Goal: Information Seeking & Learning: Understand process/instructions

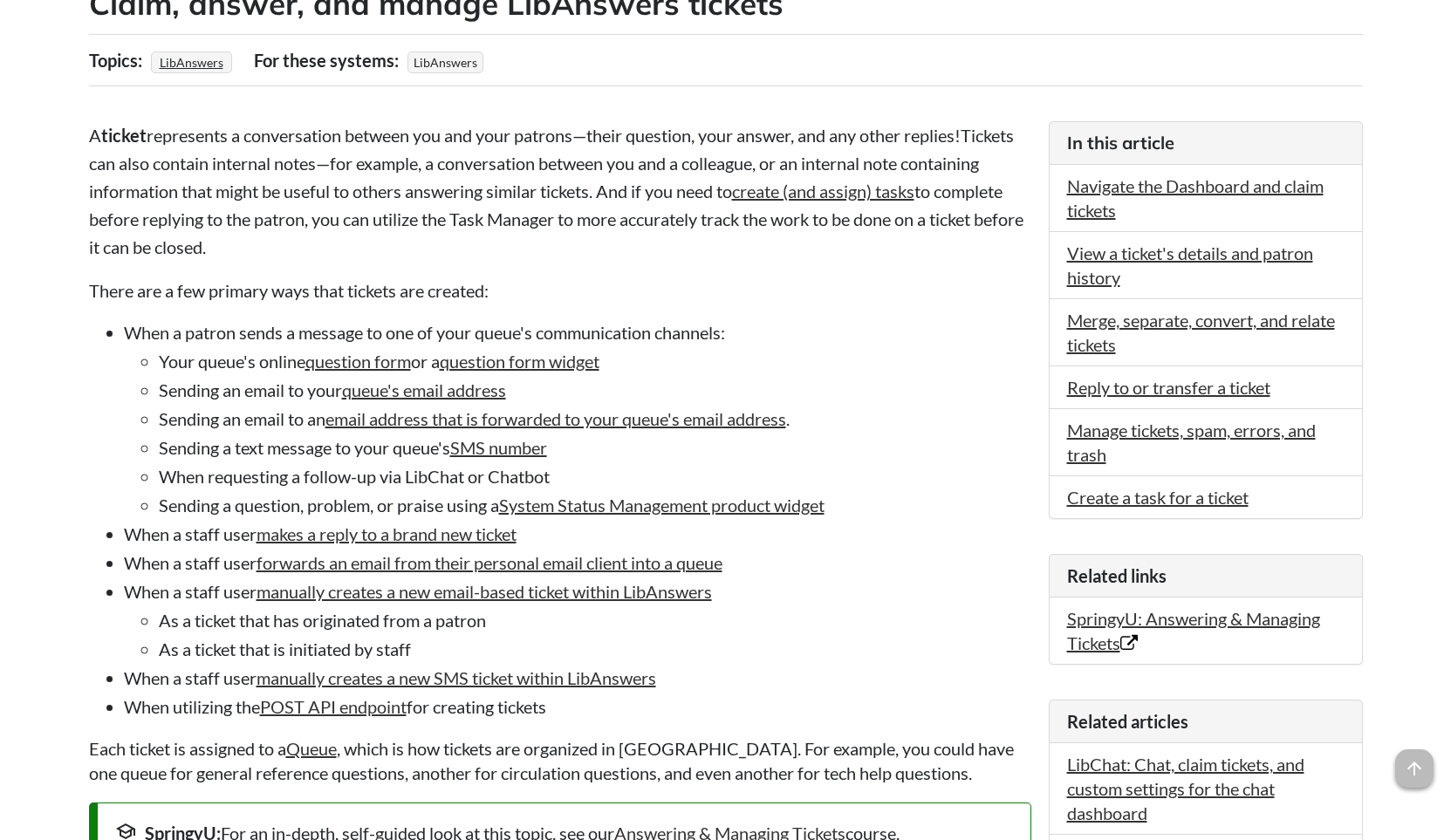
scroll to position [349, 0]
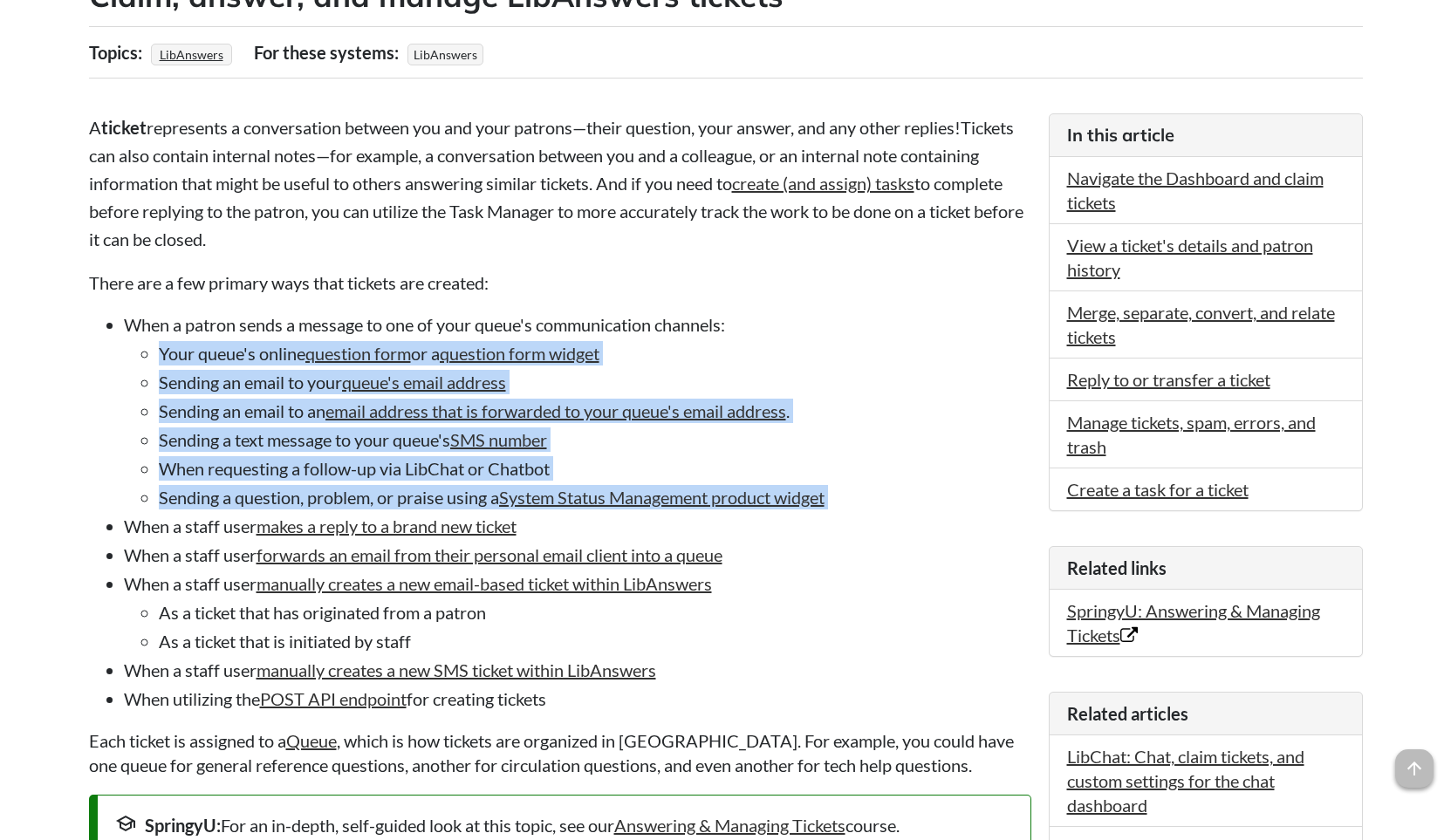
drag, startPoint x: 113, startPoint y: 349, endPoint x: 69, endPoint y: 514, distance: 170.8
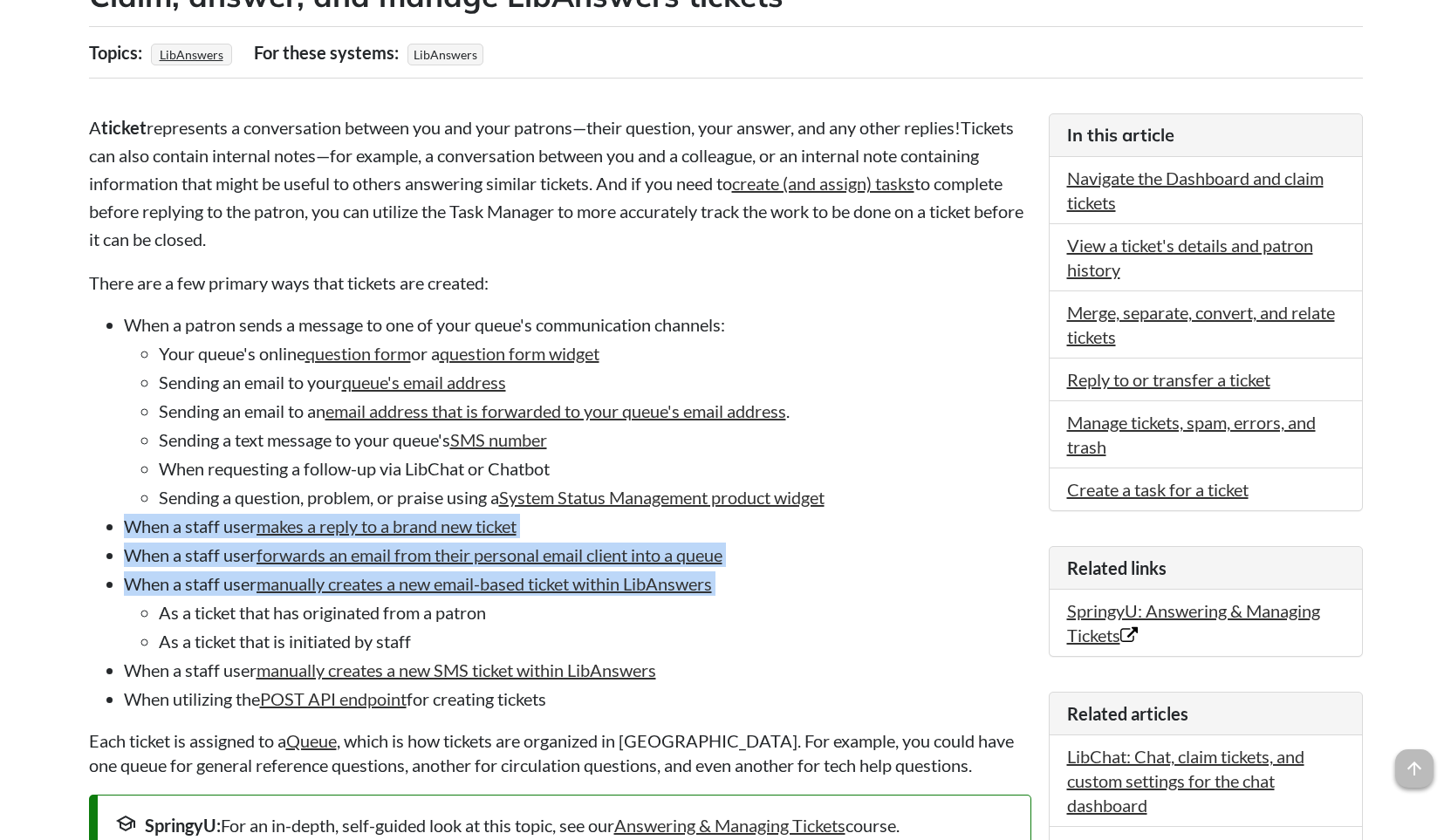
drag, startPoint x: 90, startPoint y: 596, endPoint x: 87, endPoint y: 529, distance: 67.1
click at [89, 527] on ul "When a patron sends a message to one of your queue's communication channels: Yo…" at bounding box center [560, 511] width 942 height 398
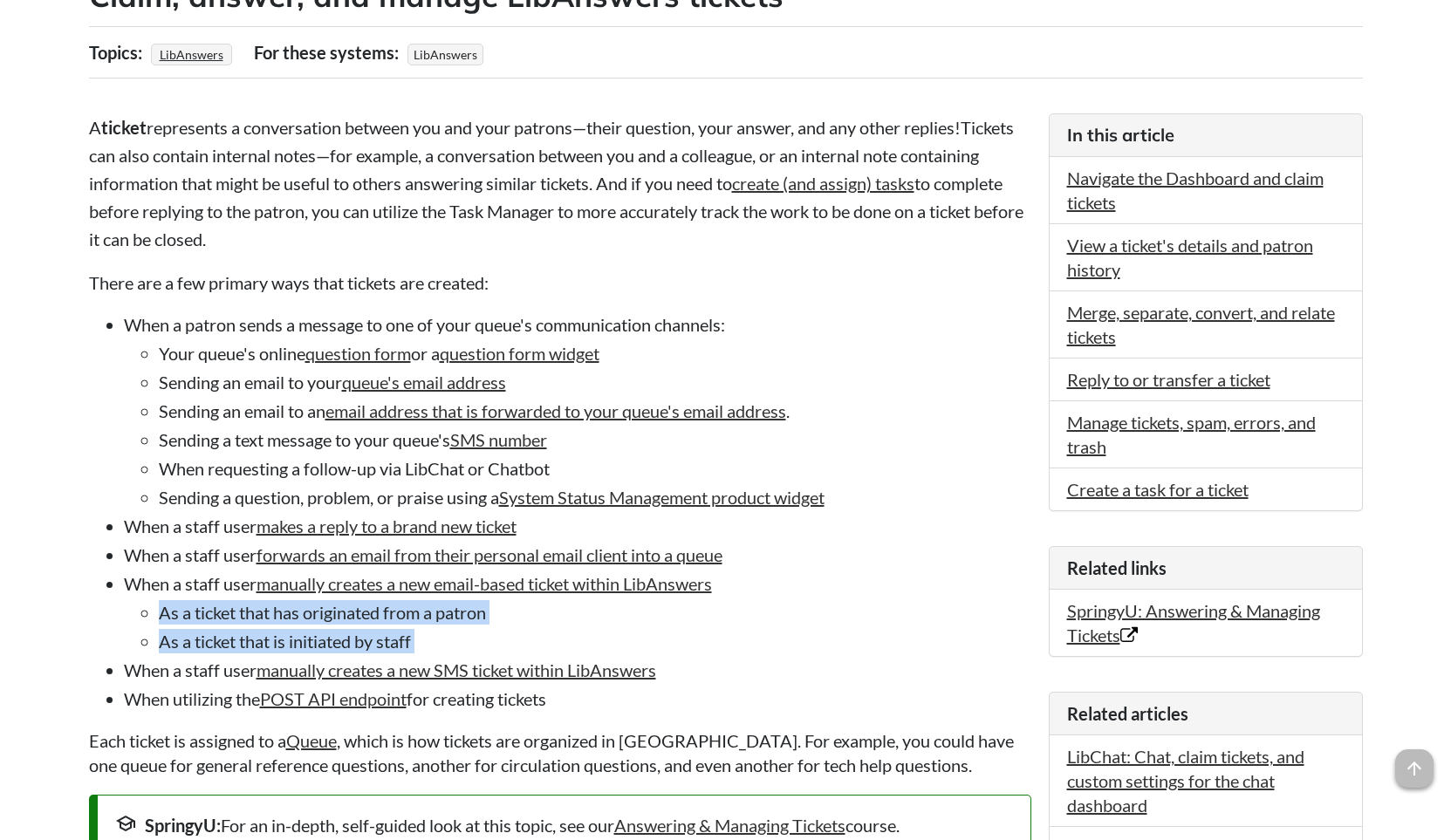
drag, startPoint x: 72, startPoint y: 663, endPoint x: 81, endPoint y: 611, distance: 52.8
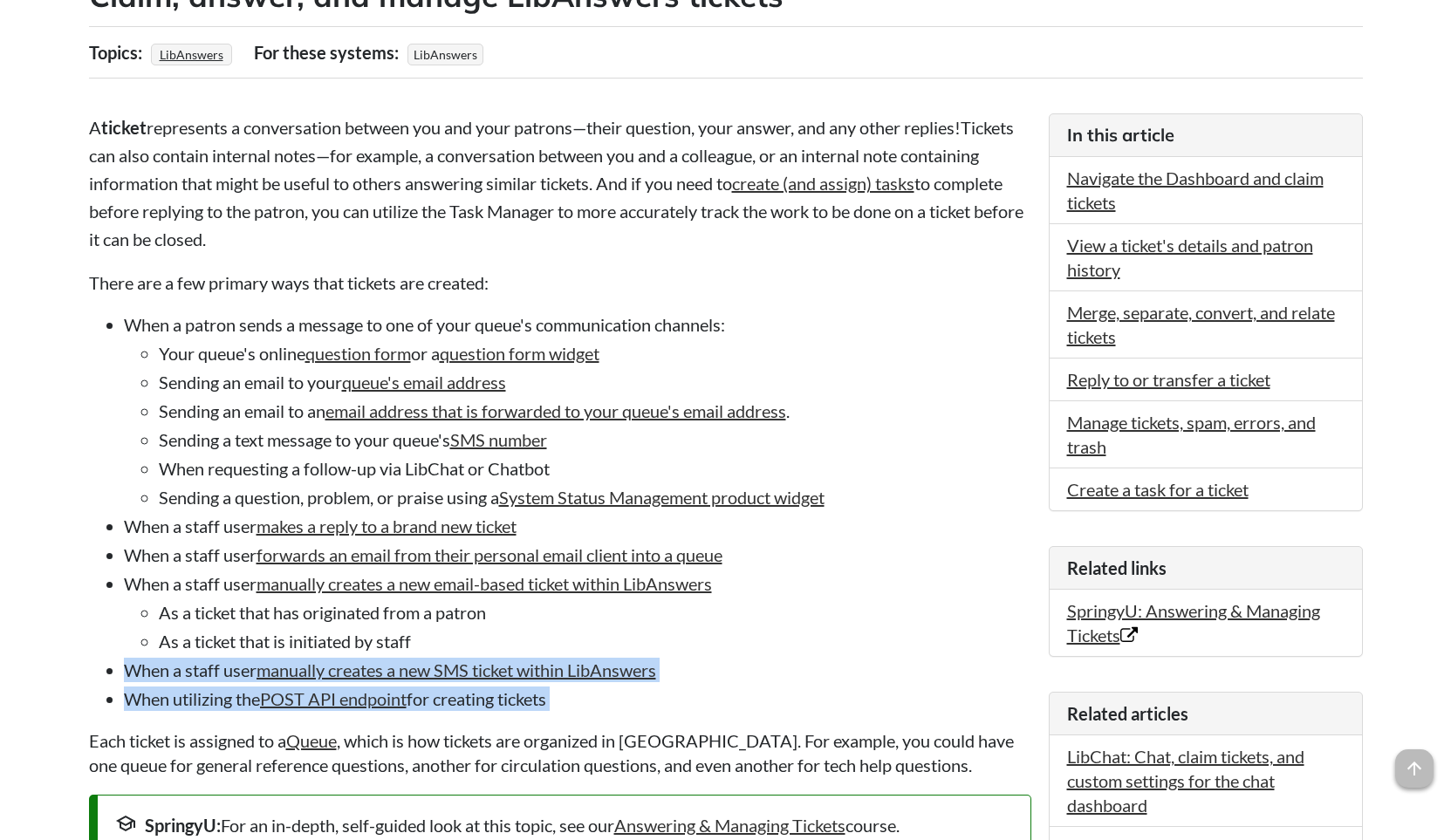
drag, startPoint x: 58, startPoint y: 726, endPoint x: 68, endPoint y: 664, distance: 62.8
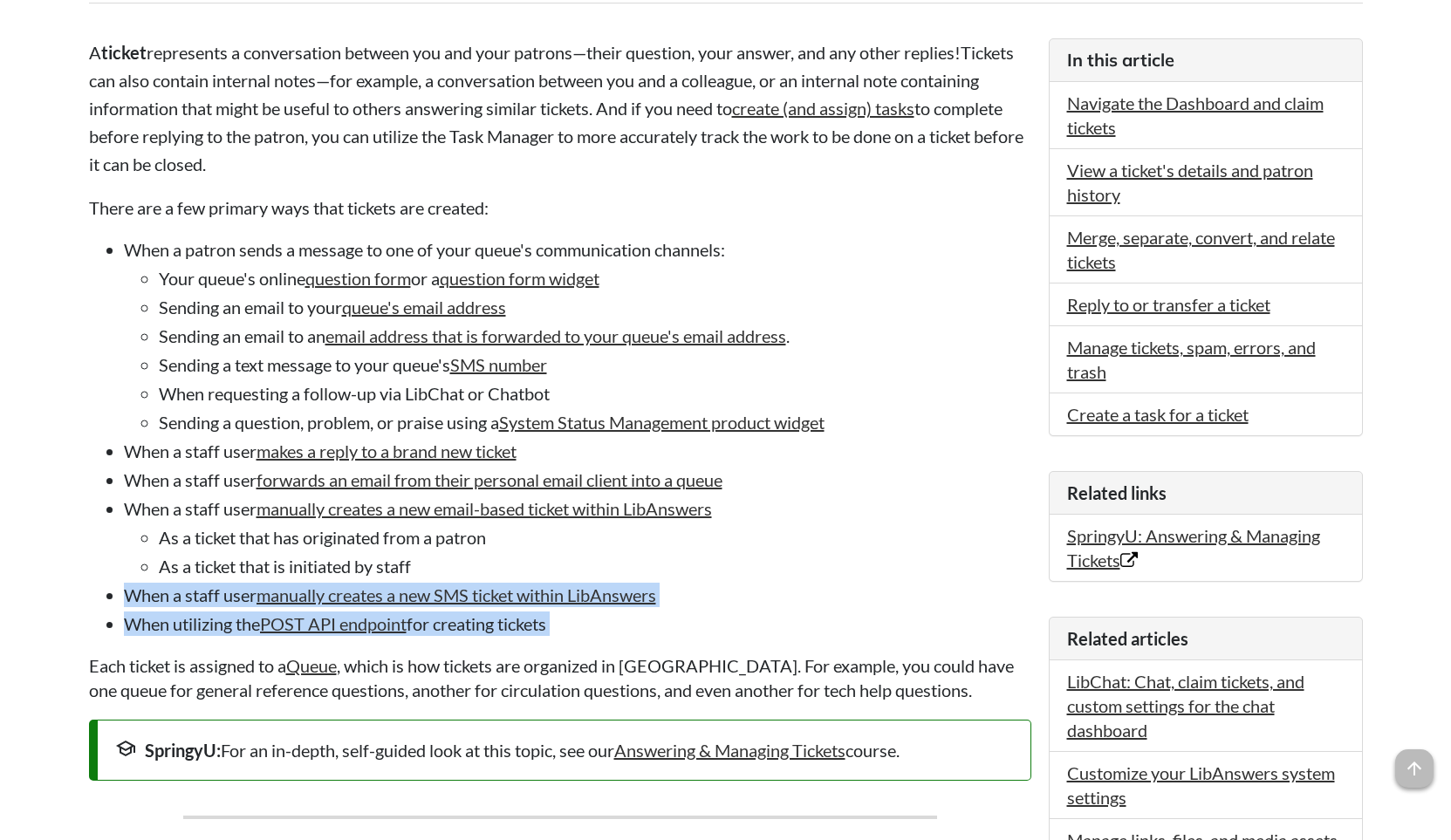
scroll to position [523, 0]
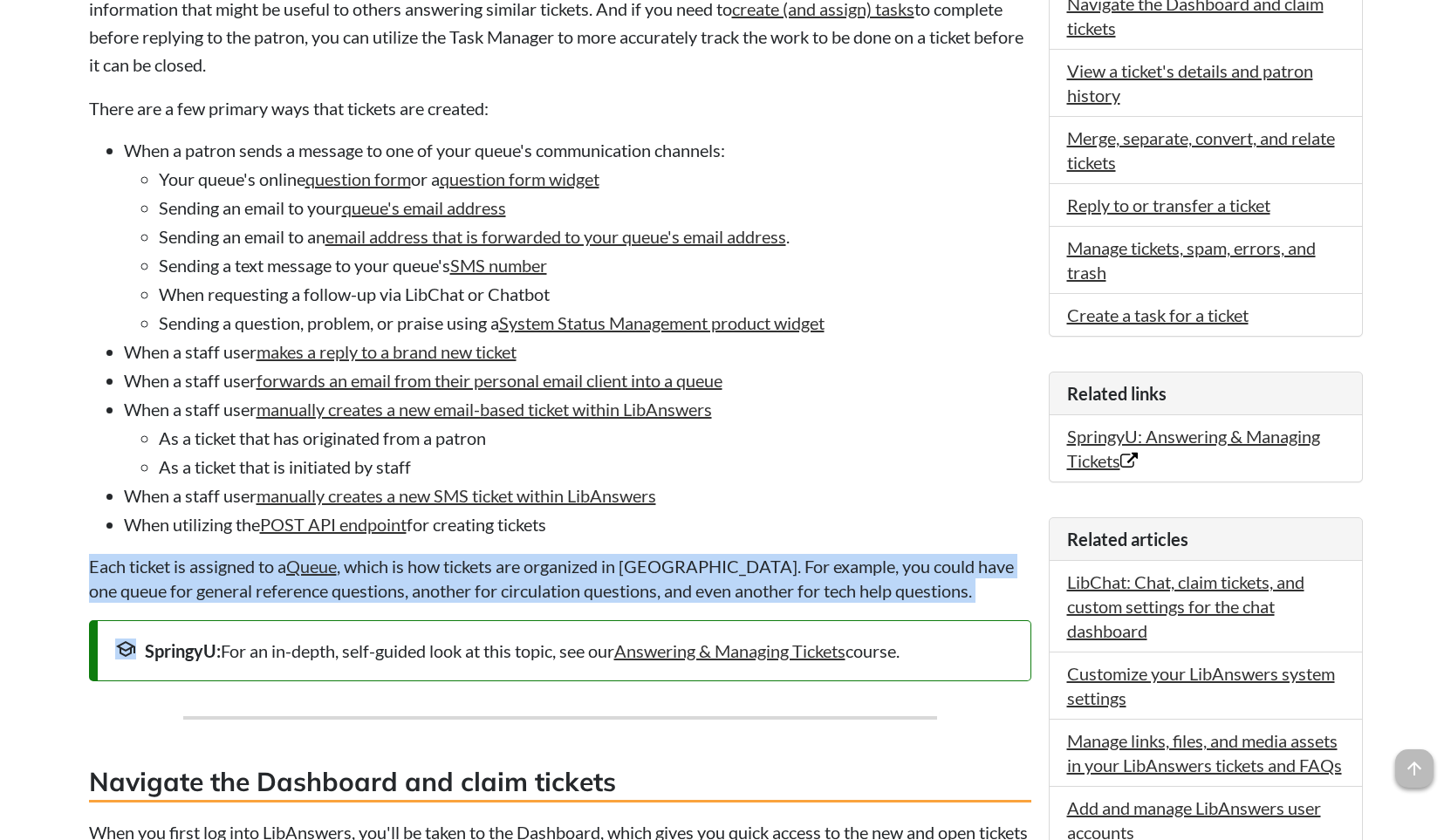
drag, startPoint x: 67, startPoint y: 605, endPoint x: 63, endPoint y: 565, distance: 40.2
drag, startPoint x: 51, startPoint y: 581, endPoint x: 992, endPoint y: 584, distance: 941.0
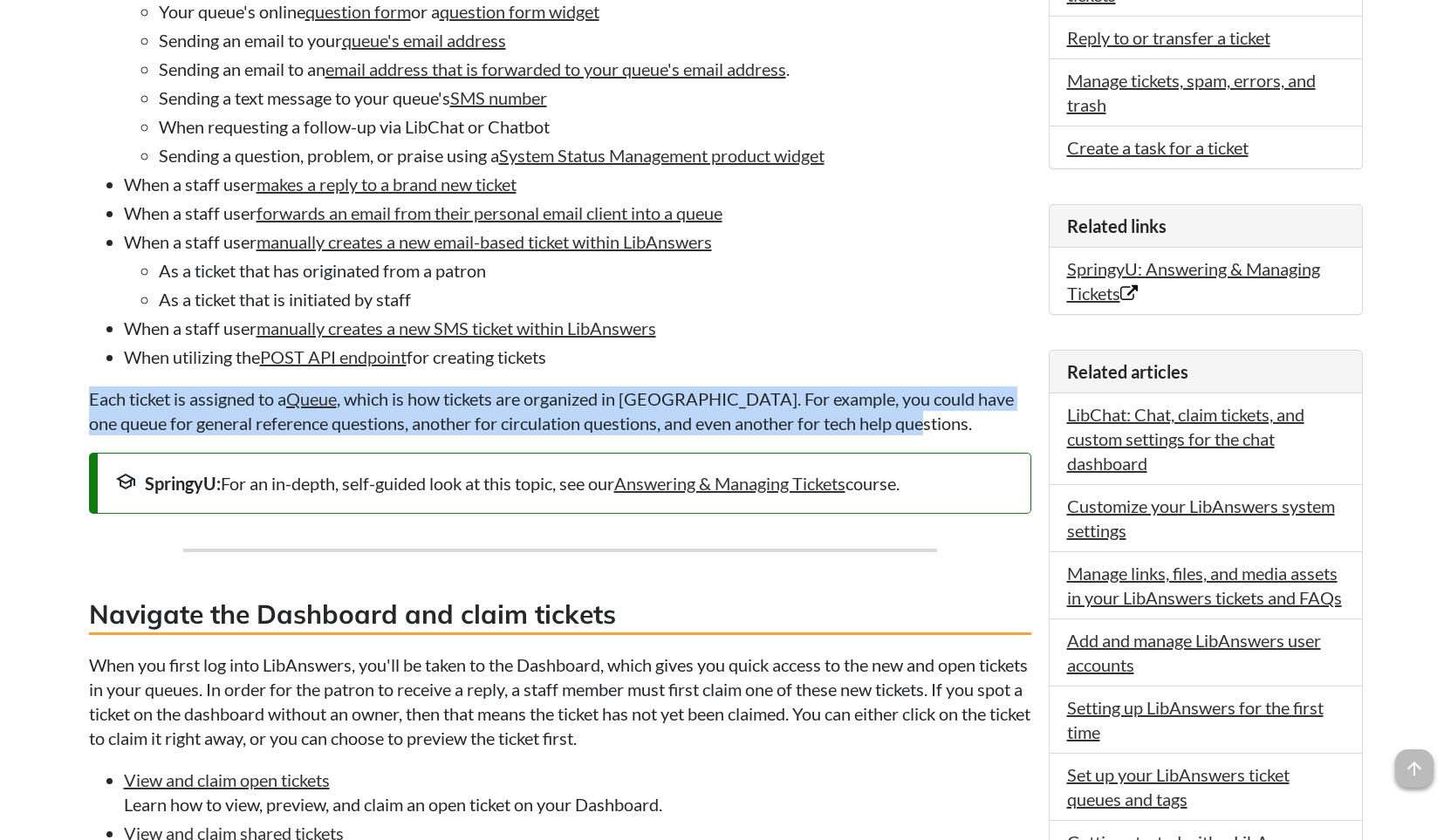
scroll to position [960, 0]
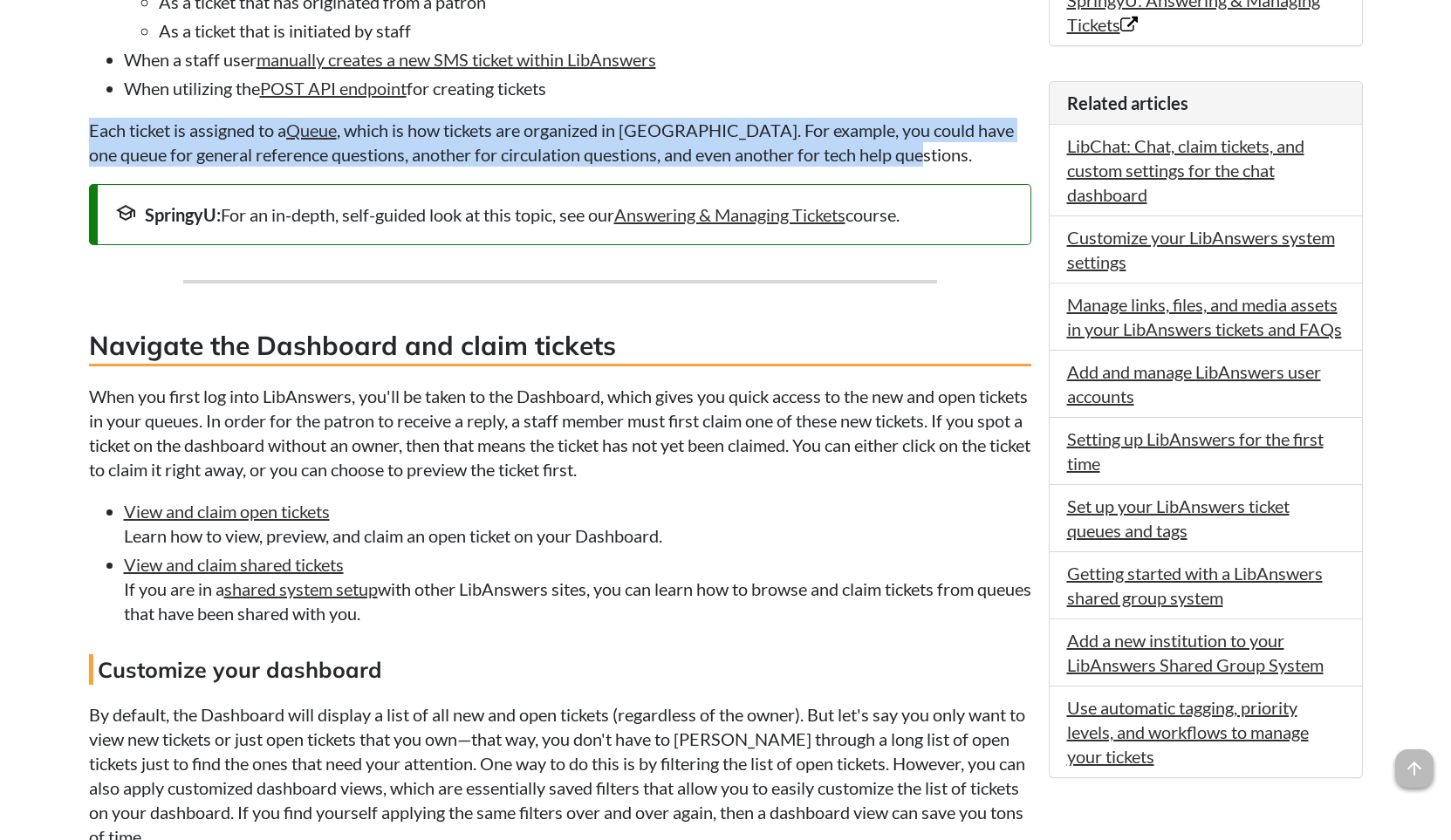
drag, startPoint x: 756, startPoint y: 343, endPoint x: 730, endPoint y: 602, distance: 260.3
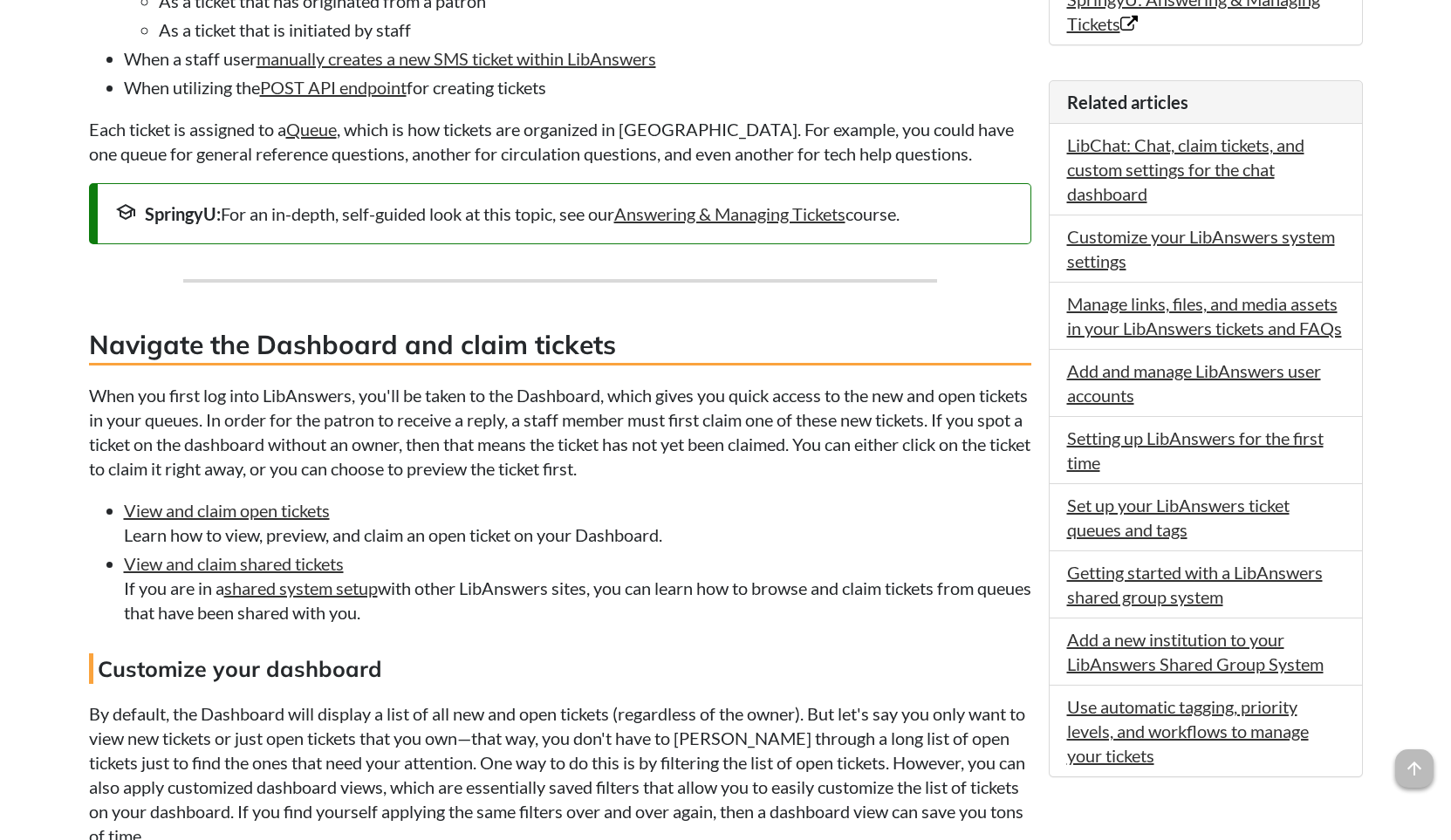
scroll to position [0, 0]
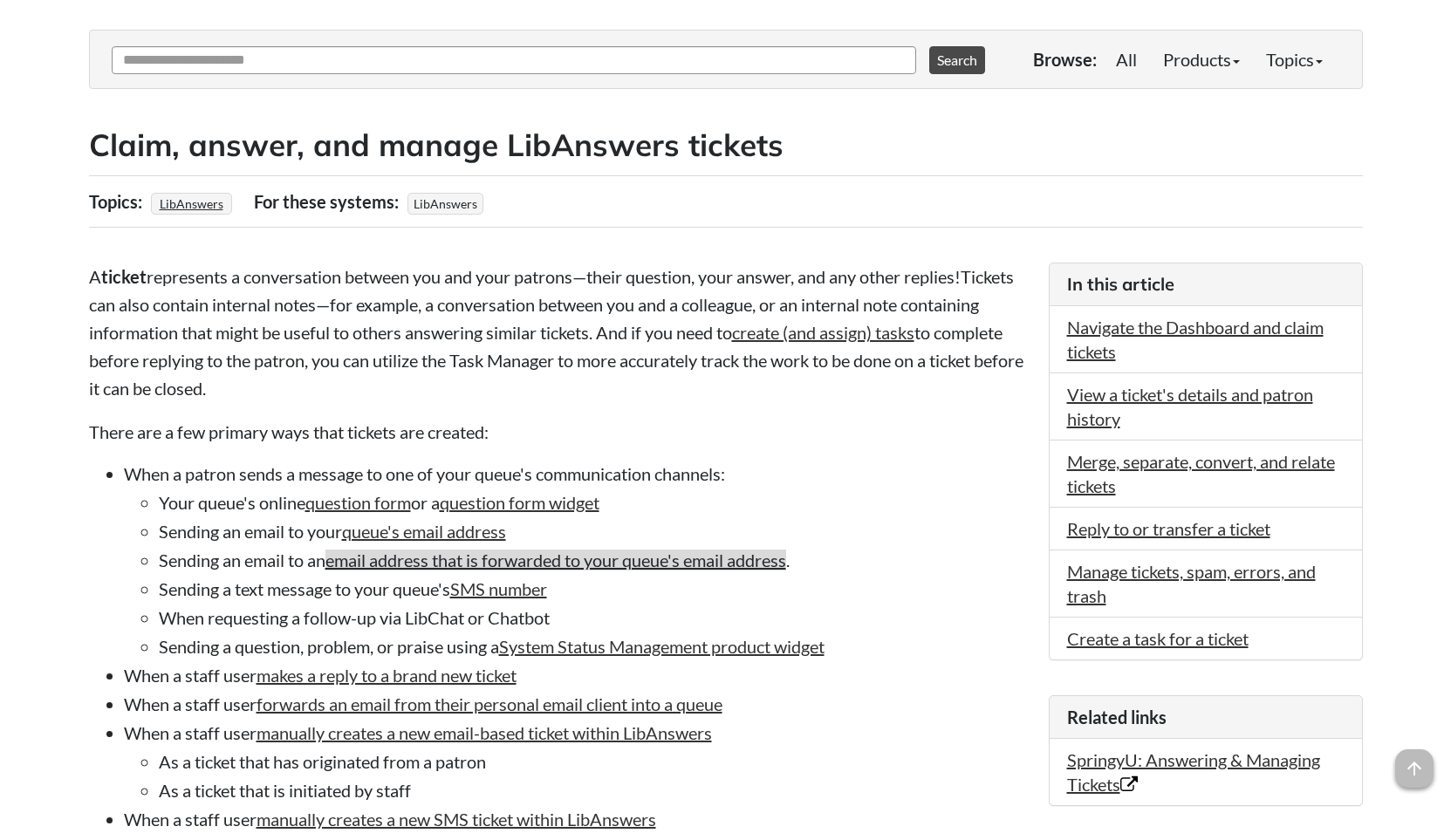
drag, startPoint x: 496, startPoint y: 544, endPoint x: 364, endPoint y: 563, distance: 133.4
